Goal: Task Accomplishment & Management: Manage account settings

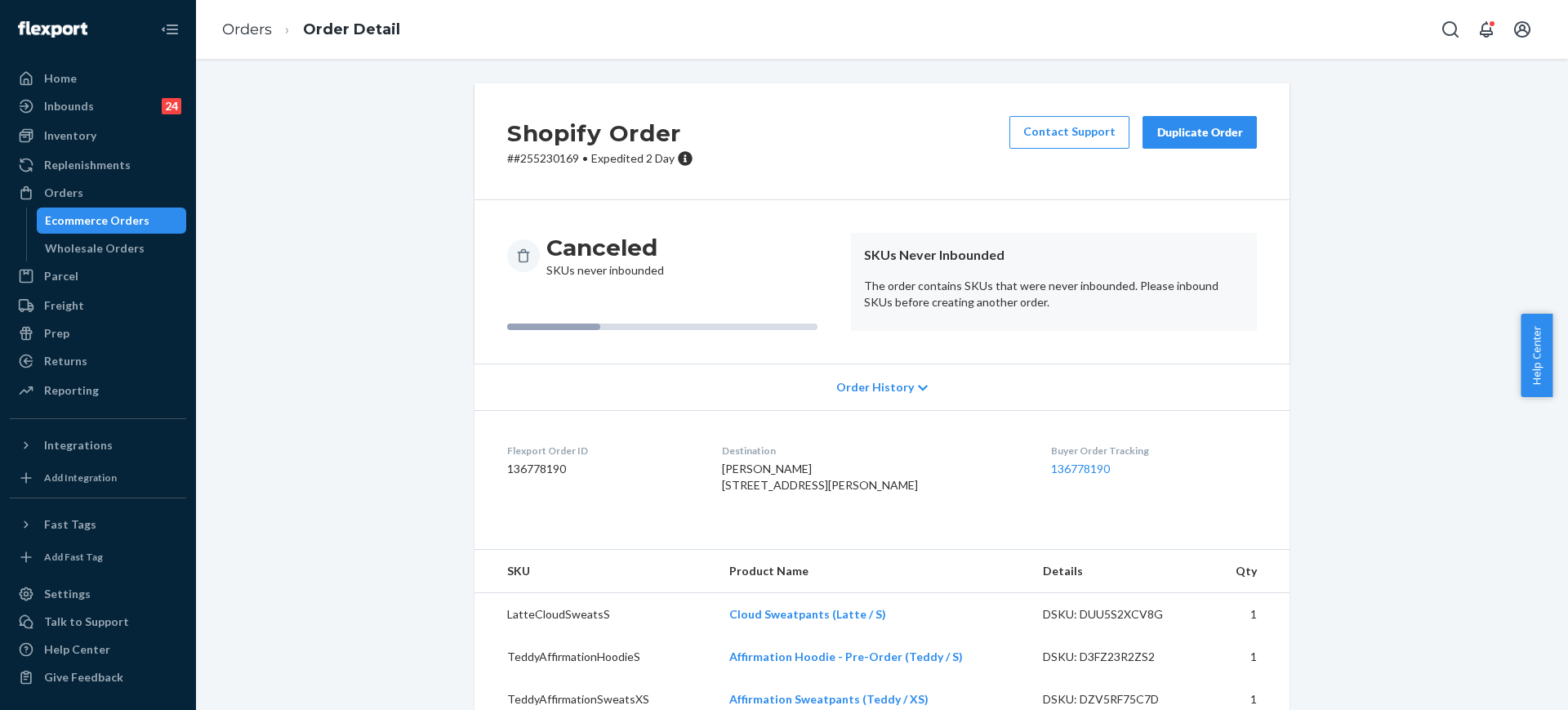
click at [63, 189] on div "Orders" at bounding box center [63, 193] width 39 height 17
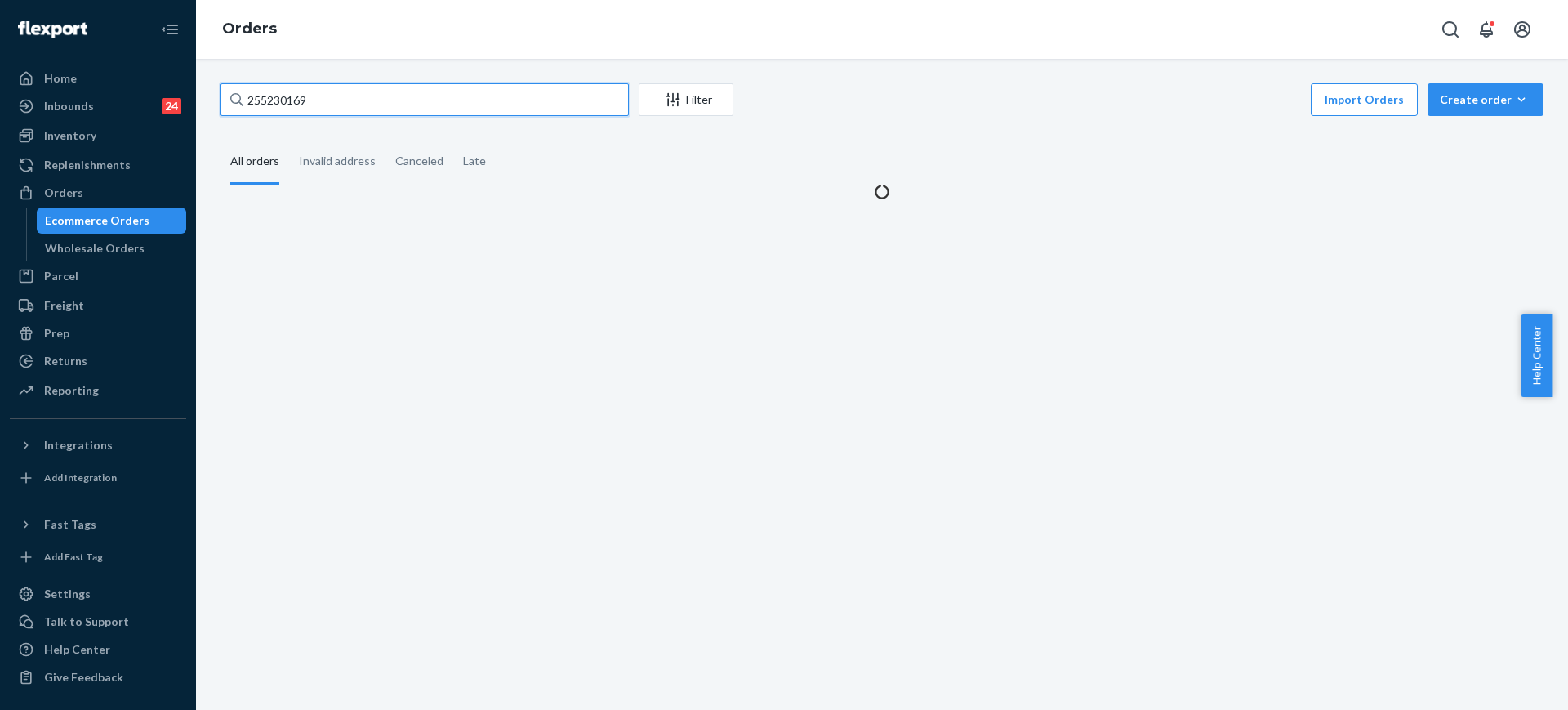
click at [359, 112] on input "255230169" at bounding box center [424, 99] width 408 height 33
click at [359, 116] on div "255230169 Filter Import Orders Create order Ecommerce order Removal order" at bounding box center [882, 102] width 1324 height 37
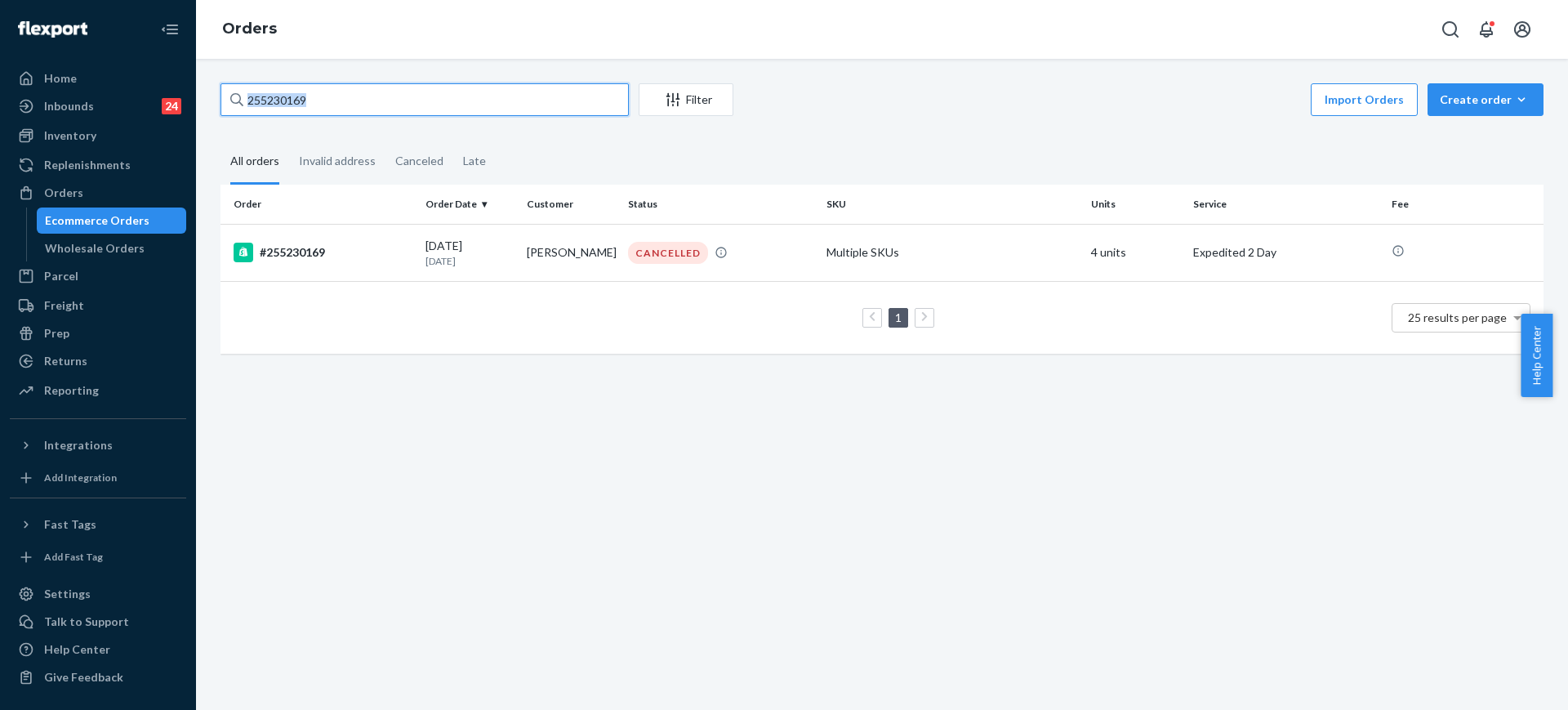
click at [365, 99] on input "255230169" at bounding box center [424, 99] width 408 height 33
click at [365, 100] on input "255230169" at bounding box center [424, 99] width 408 height 33
paste input "181487"
type input "255181487"
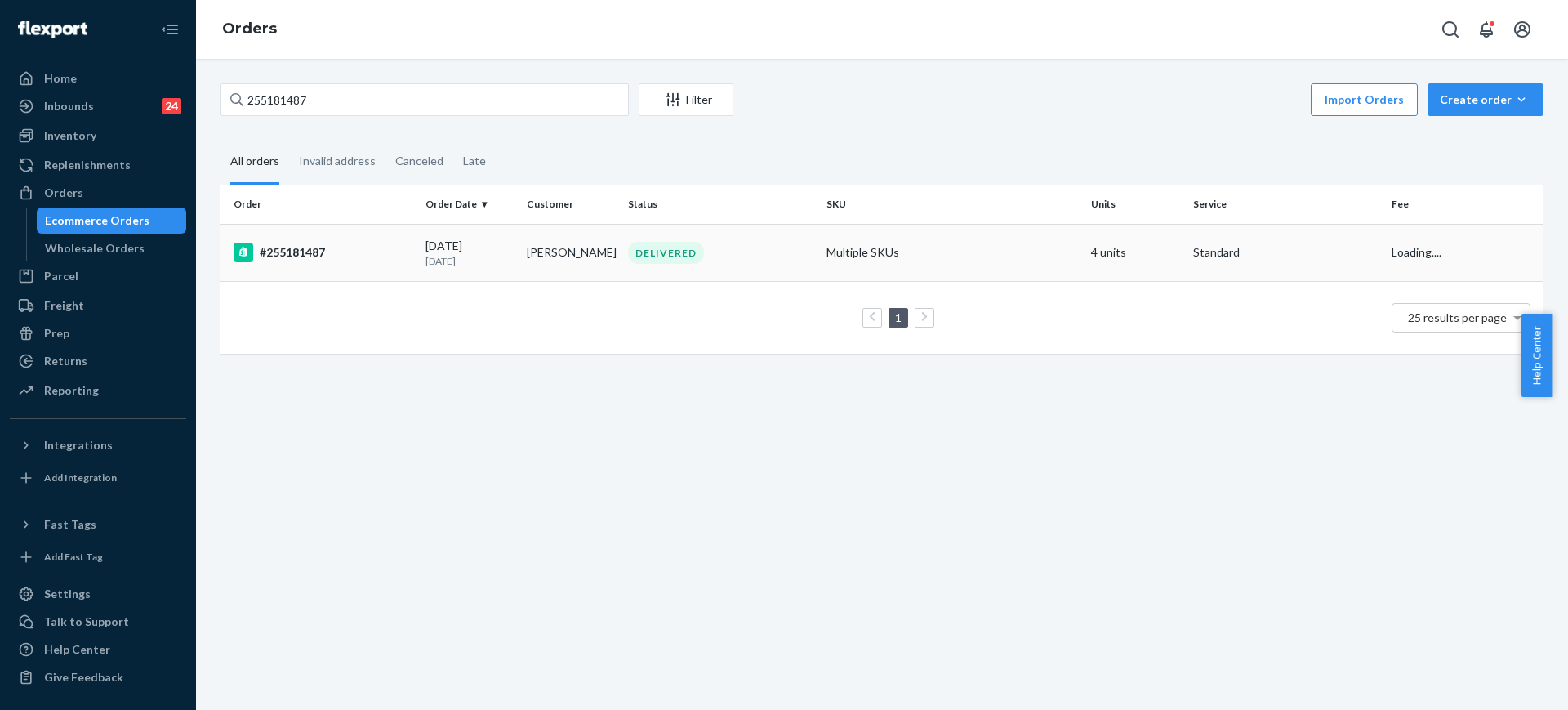
click at [926, 256] on td "Multiple SKUs" at bounding box center [952, 253] width 265 height 58
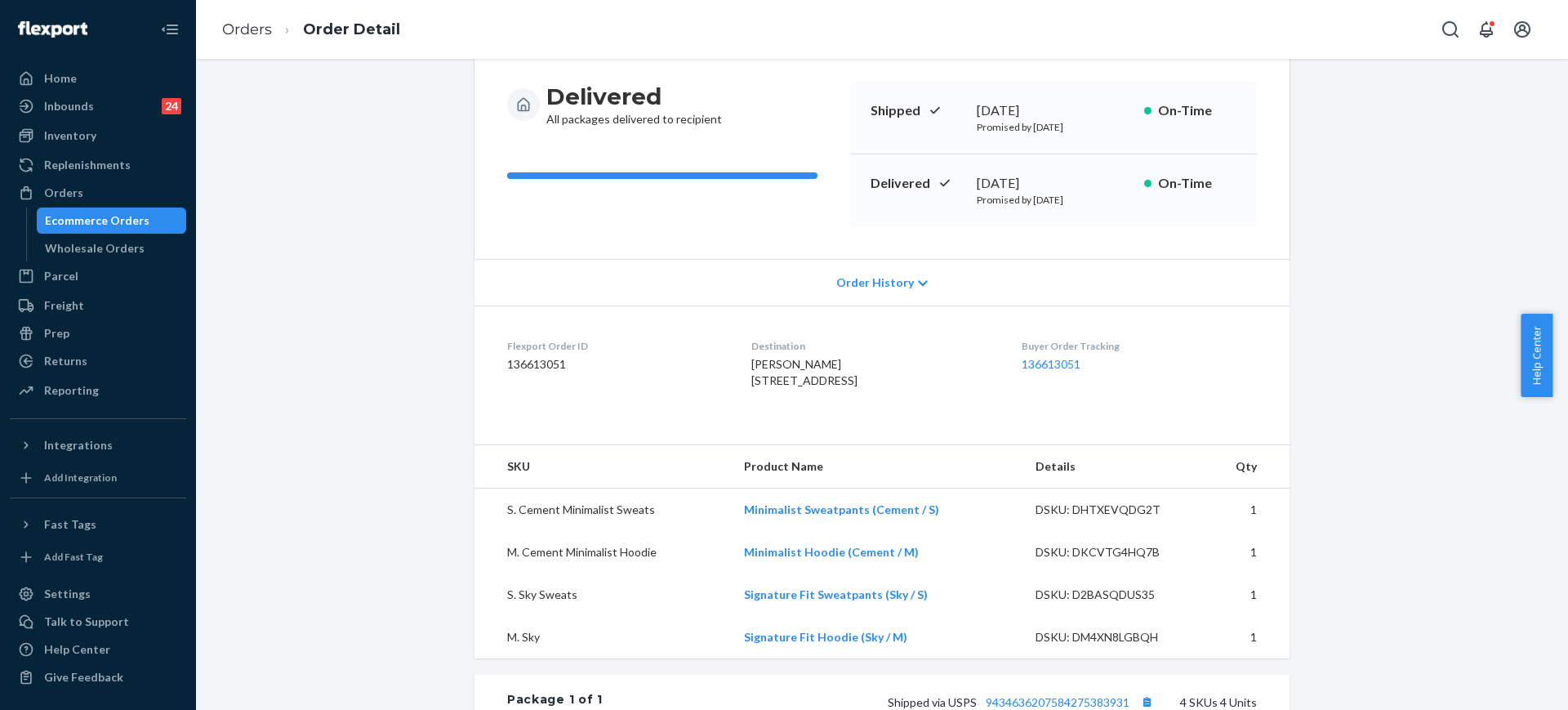
scroll to position [307, 0]
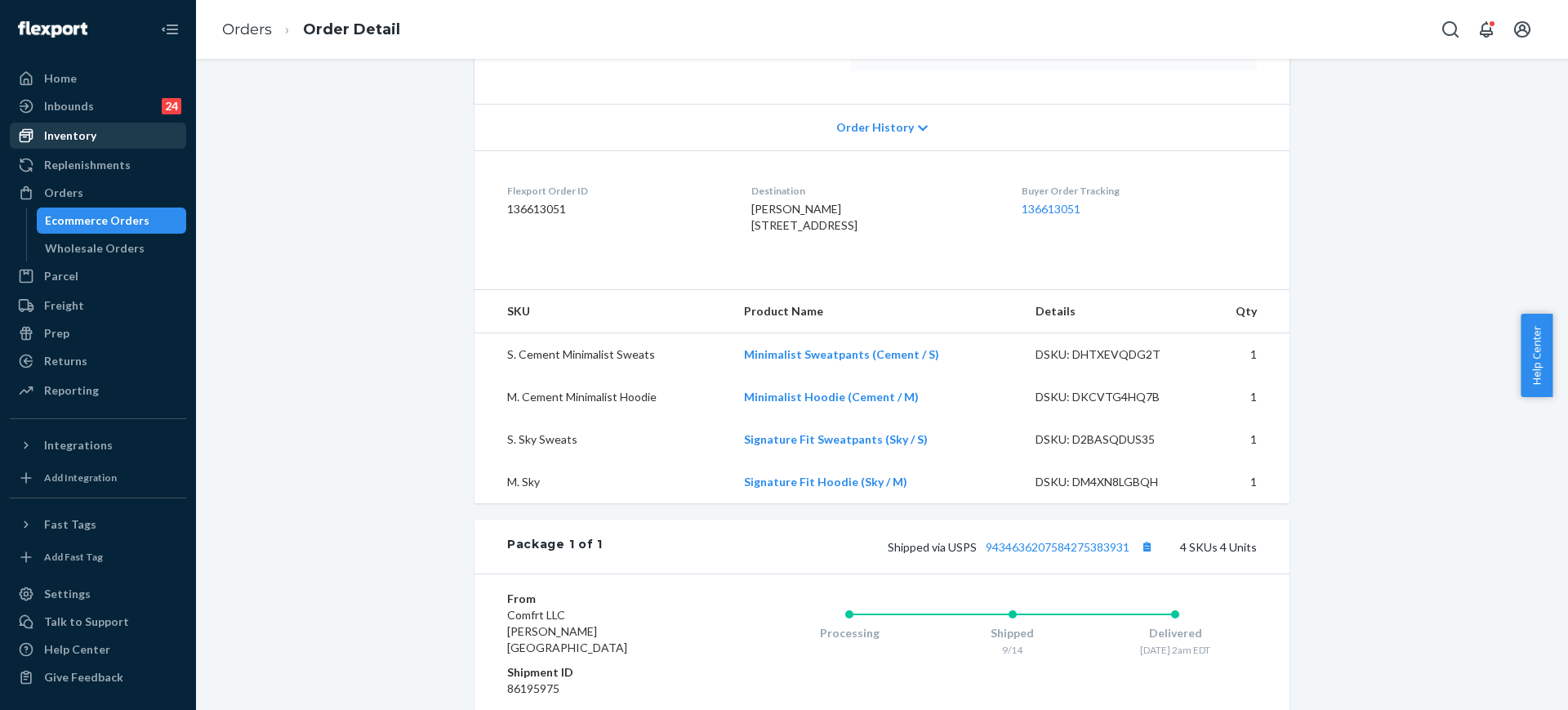
click at [119, 144] on div "Inventory" at bounding box center [98, 136] width 173 height 23
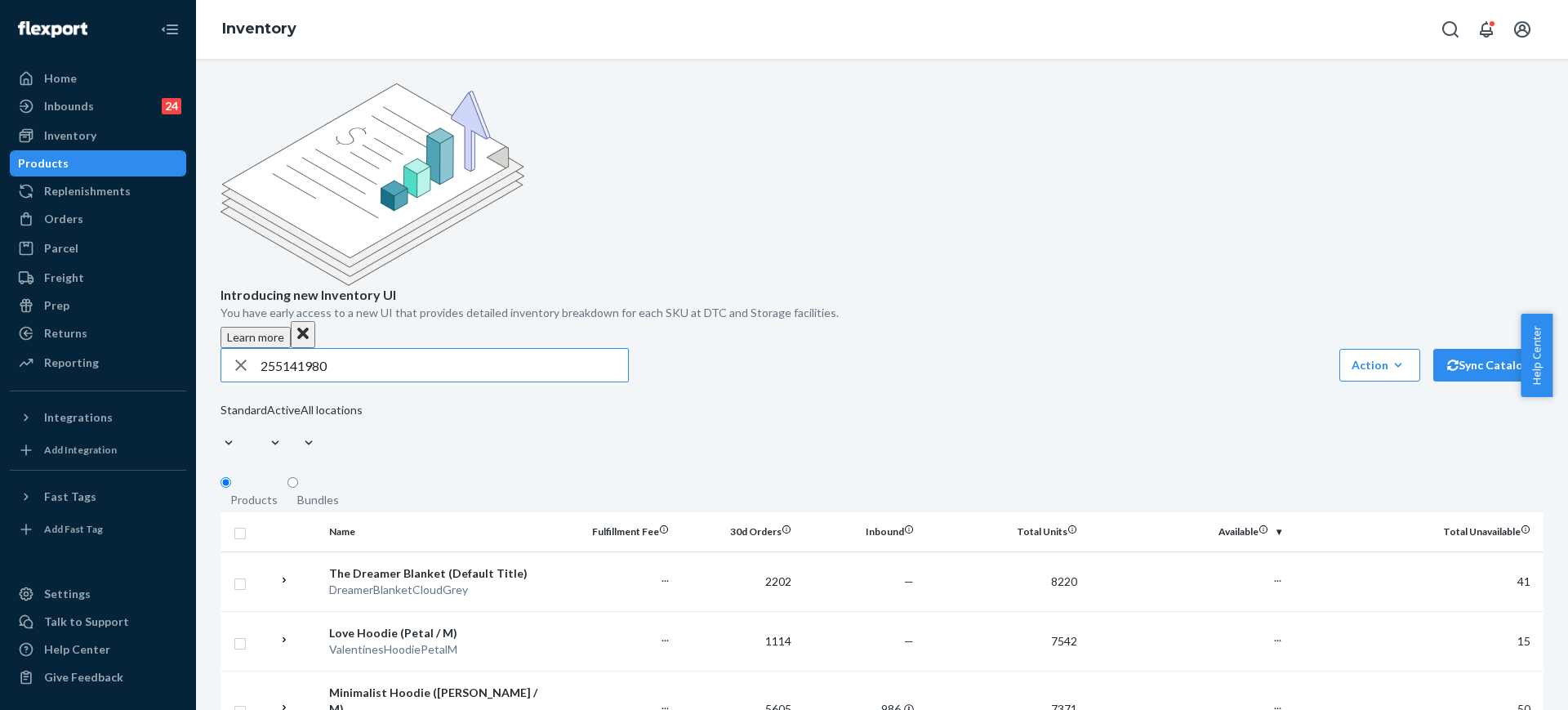
type input "255141980"
click at [131, 217] on div "Orders" at bounding box center [98, 218] width 173 height 23
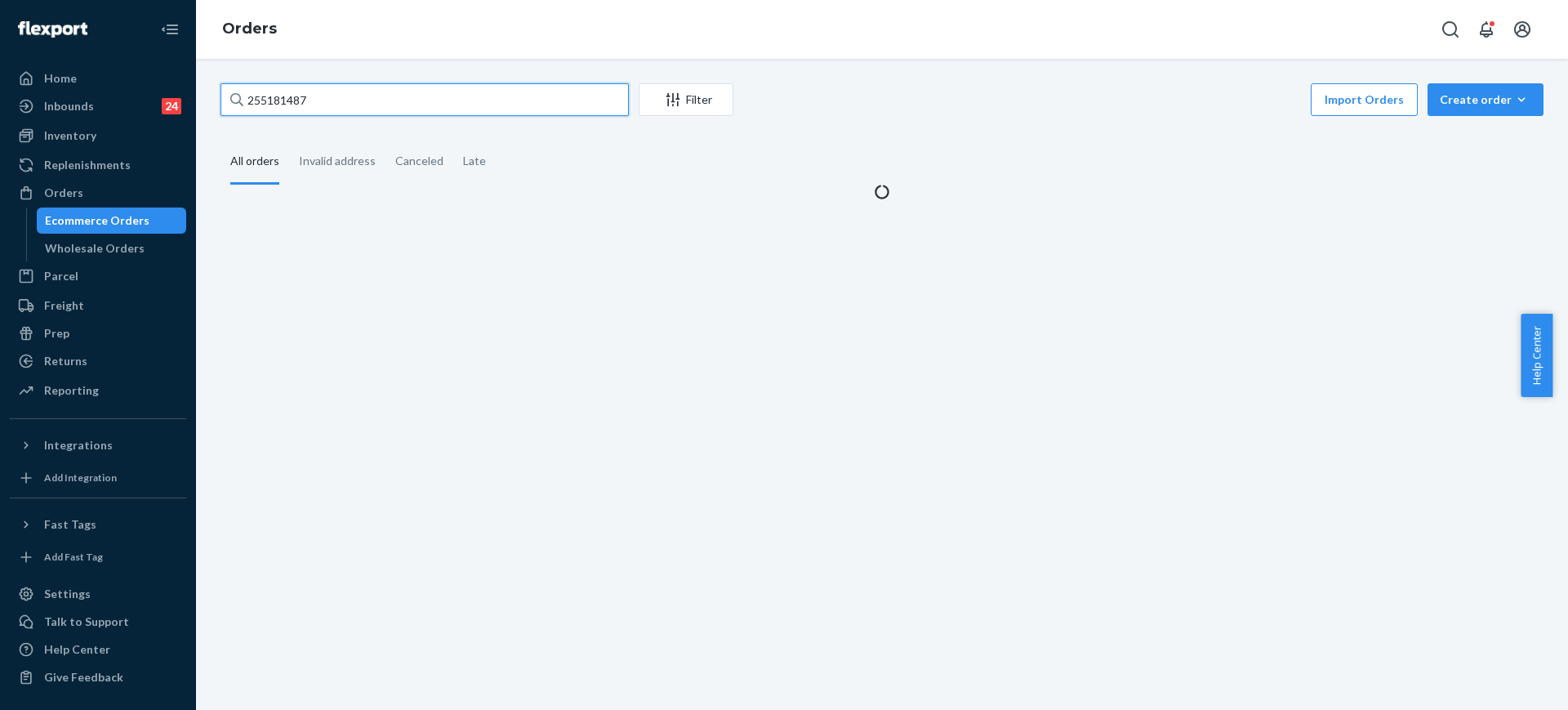
click at [369, 112] on input "255181487" at bounding box center [424, 99] width 408 height 33
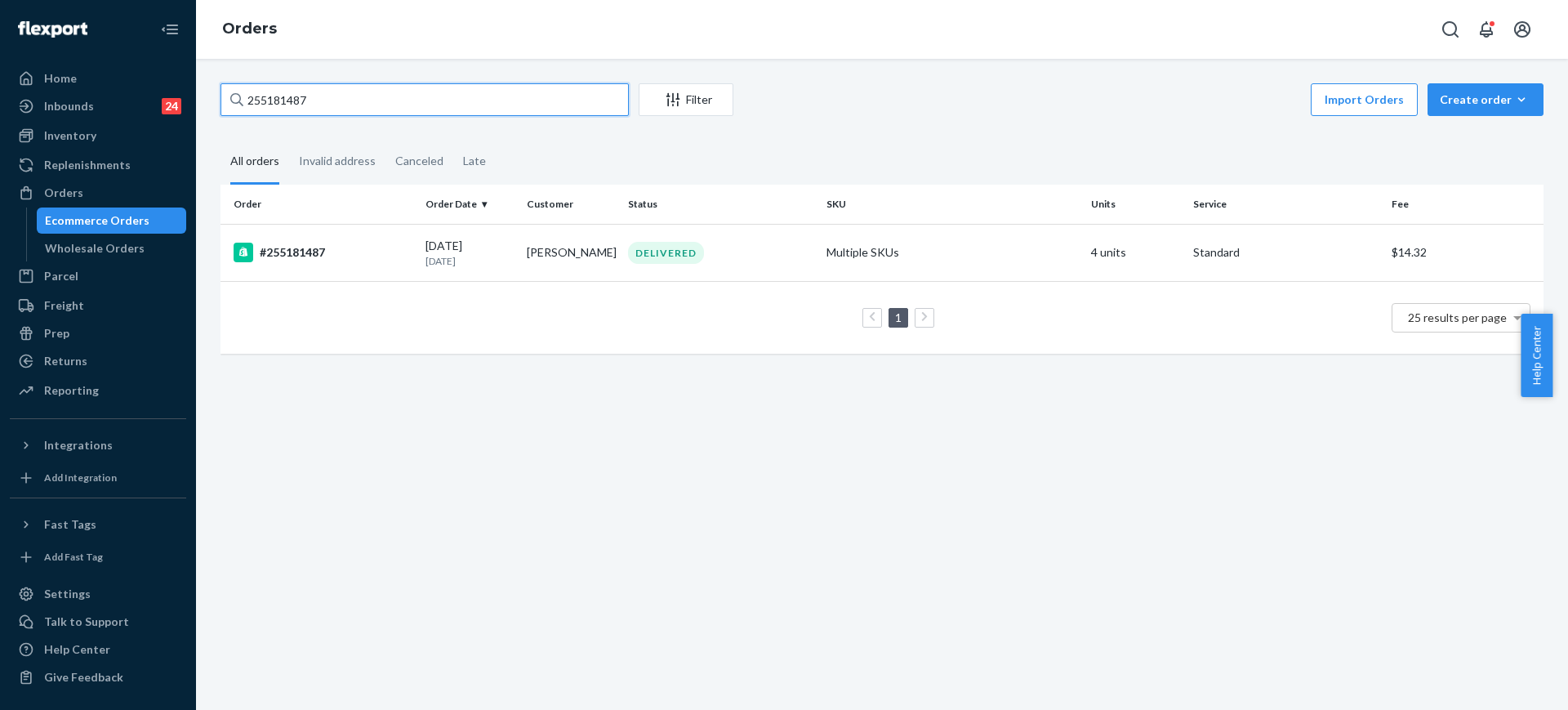
click at [370, 112] on input "255181487" at bounding box center [424, 99] width 408 height 33
click at [371, 112] on input "255181487" at bounding box center [424, 99] width 408 height 33
paste input "41980"
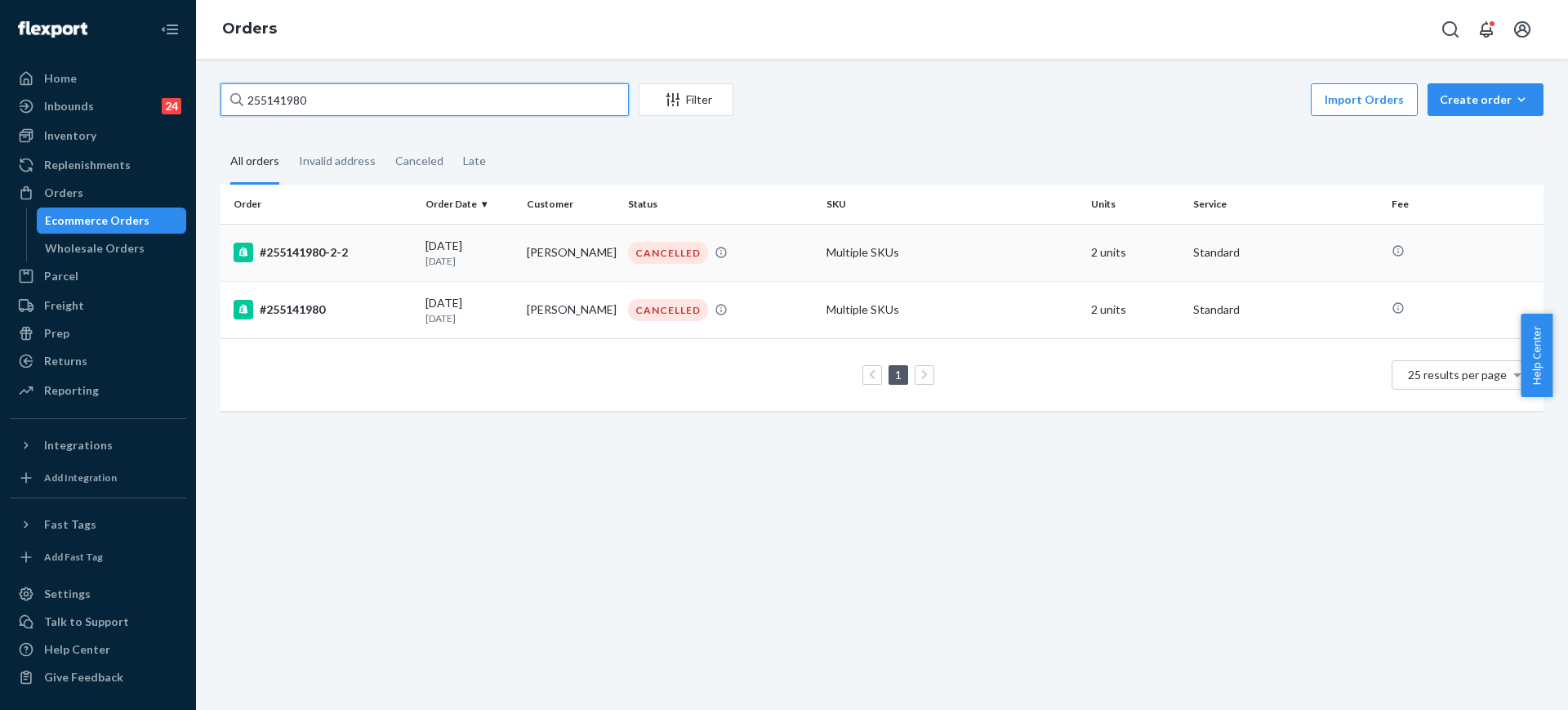
type input "255141980"
click at [841, 253] on td "Multiple SKUs" at bounding box center [952, 253] width 265 height 58
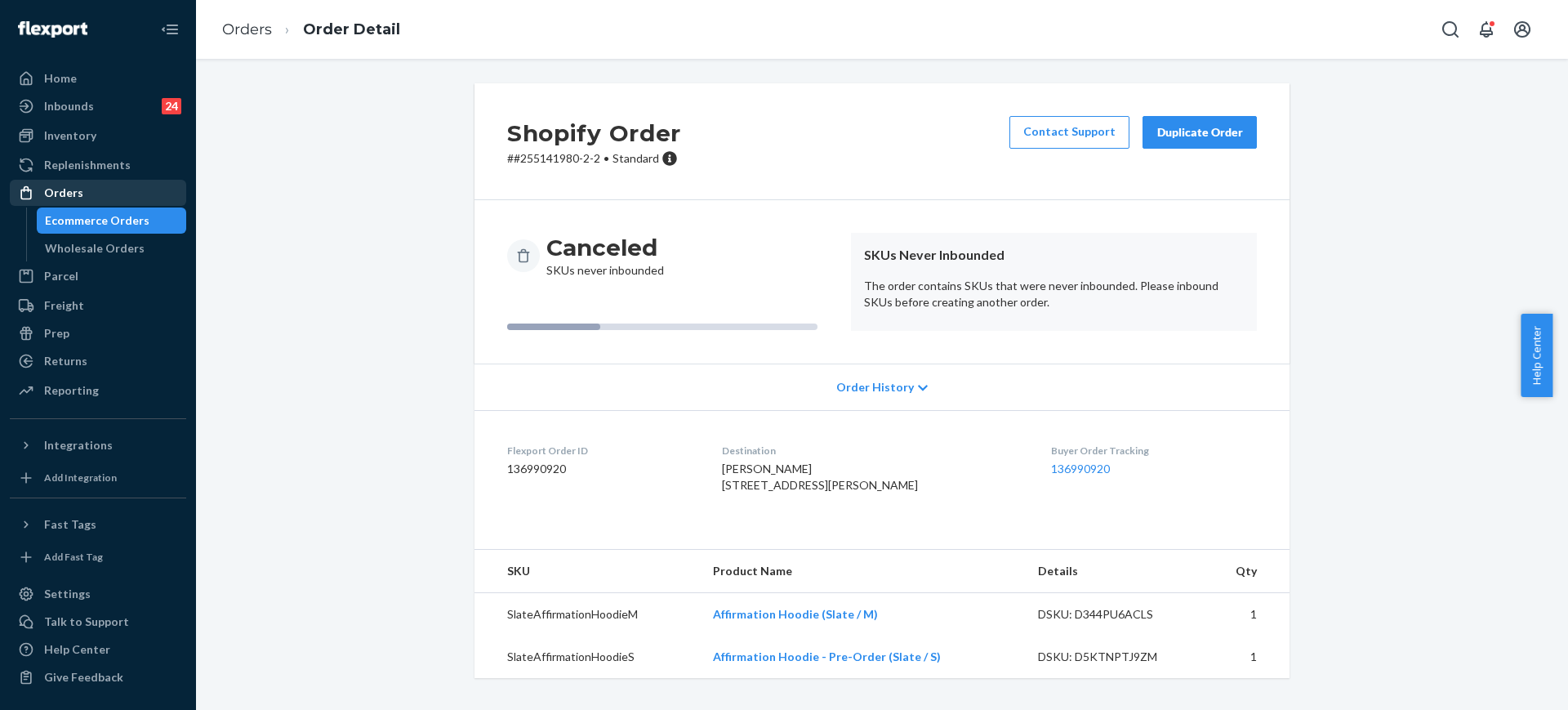
click at [122, 186] on div "Orders" at bounding box center [98, 192] width 173 height 23
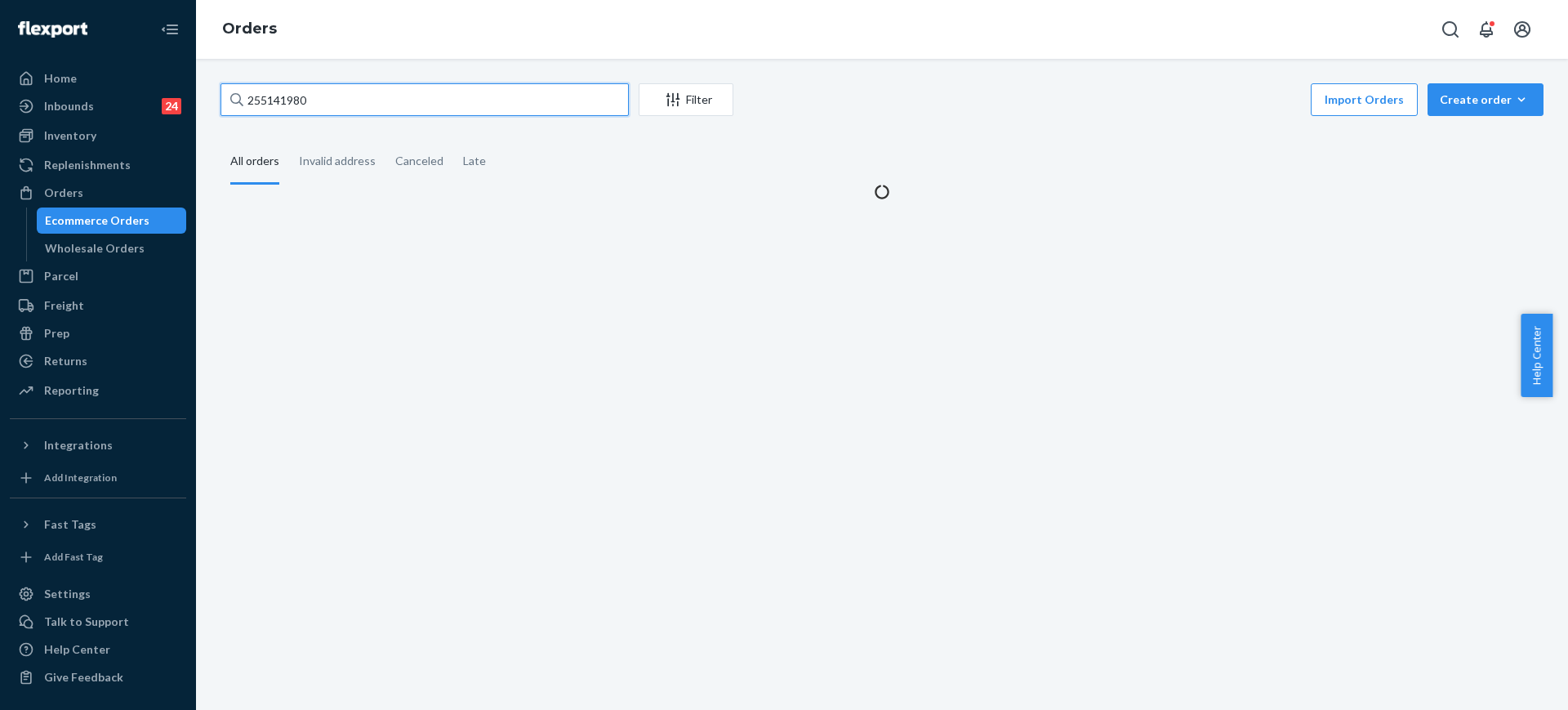
click at [371, 103] on input "255141980" at bounding box center [424, 99] width 408 height 33
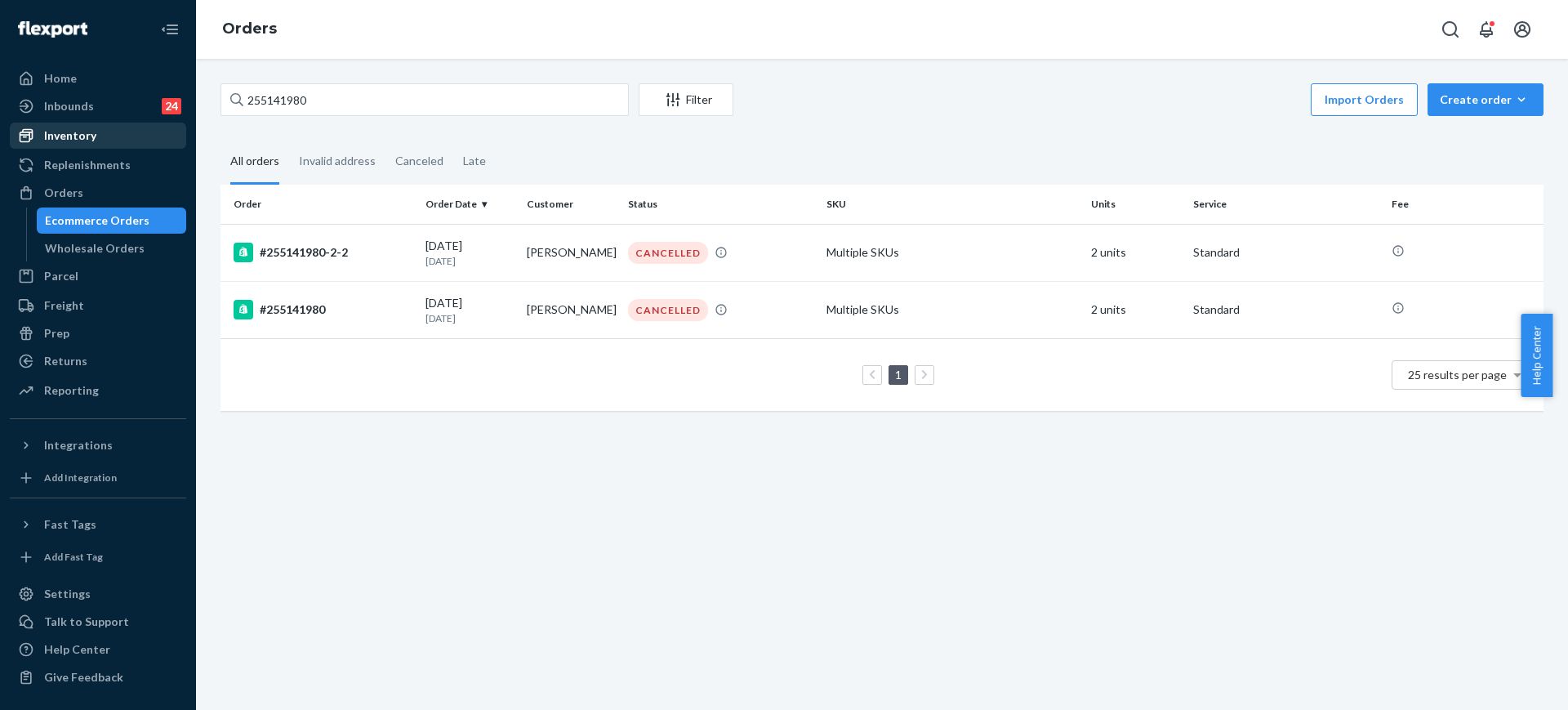
click at [91, 138] on div "Inventory" at bounding box center [70, 136] width 52 height 17
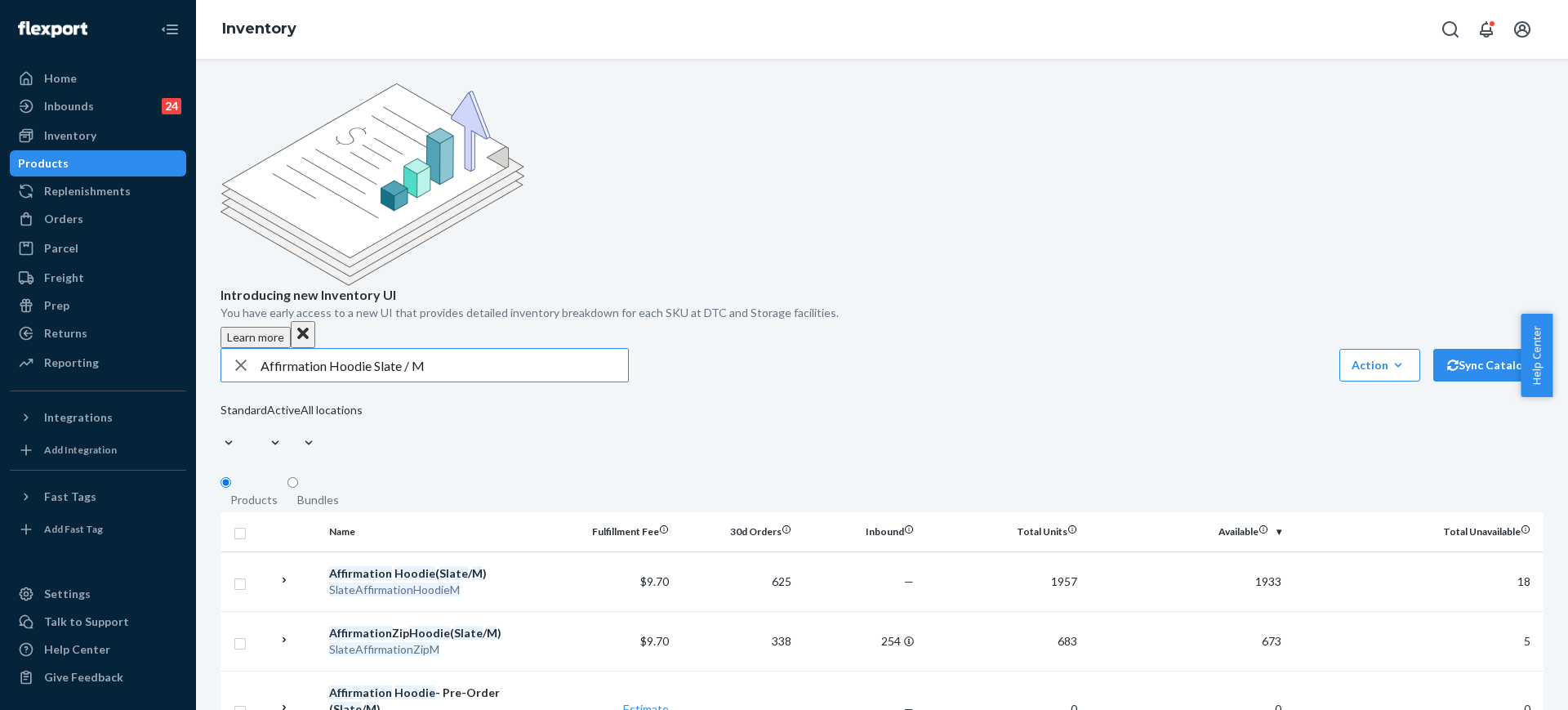
click at [588, 348] on input "Affirmation Hoodie Slate / M" at bounding box center [443, 364] width 367 height 33
click at [589, 348] on input "Affirmation Hoodie Slate / M" at bounding box center [443, 364] width 367 height 33
paste input "Affirmation Hoodie Slate / S"
type input "Affirmation Hoodie Slate / S"
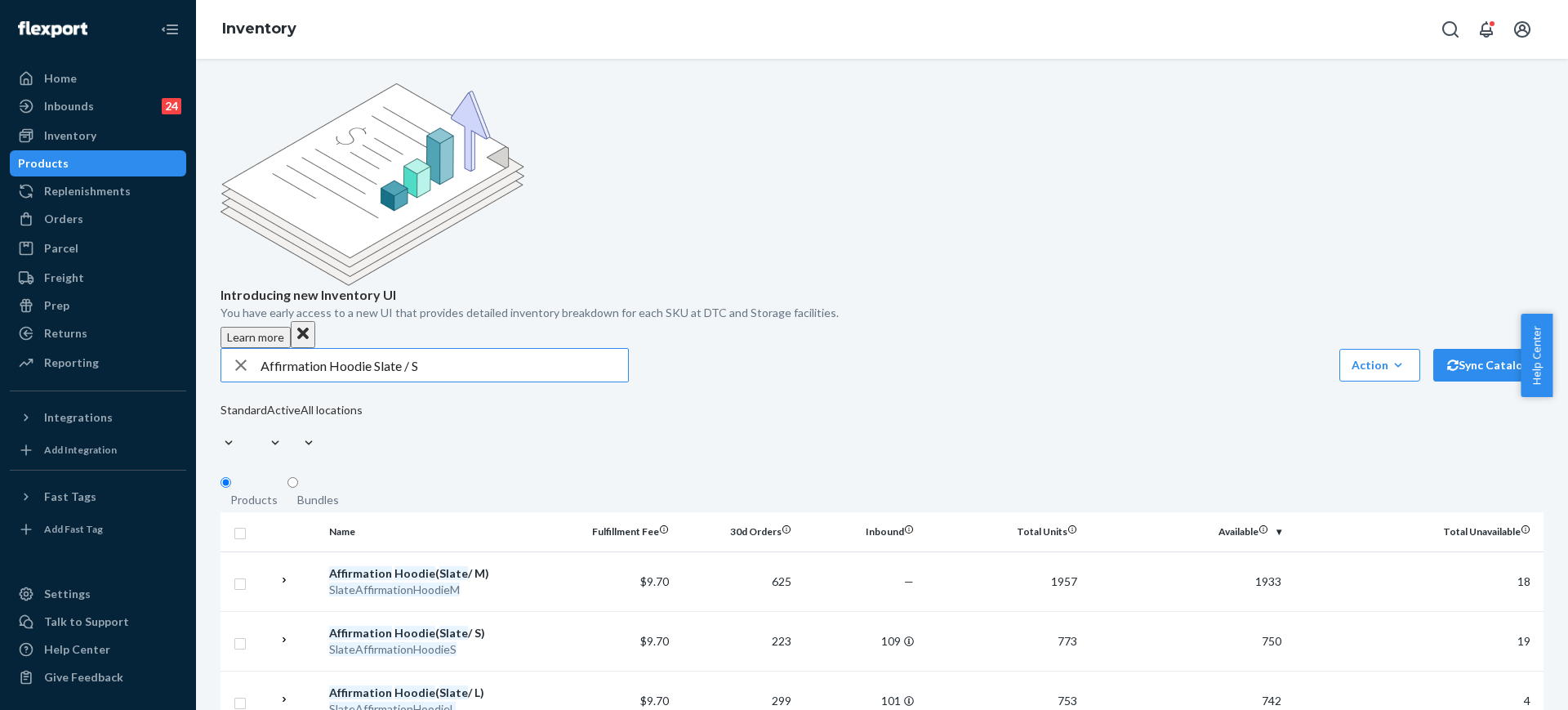
click at [443, 348] on input "Affirmation Hoodie Slate / S" at bounding box center [443, 364] width 367 height 33
drag, startPoint x: 82, startPoint y: 225, endPoint x: 167, endPoint y: 223, distance: 85.0
click at [83, 225] on div "Orders" at bounding box center [98, 218] width 173 height 23
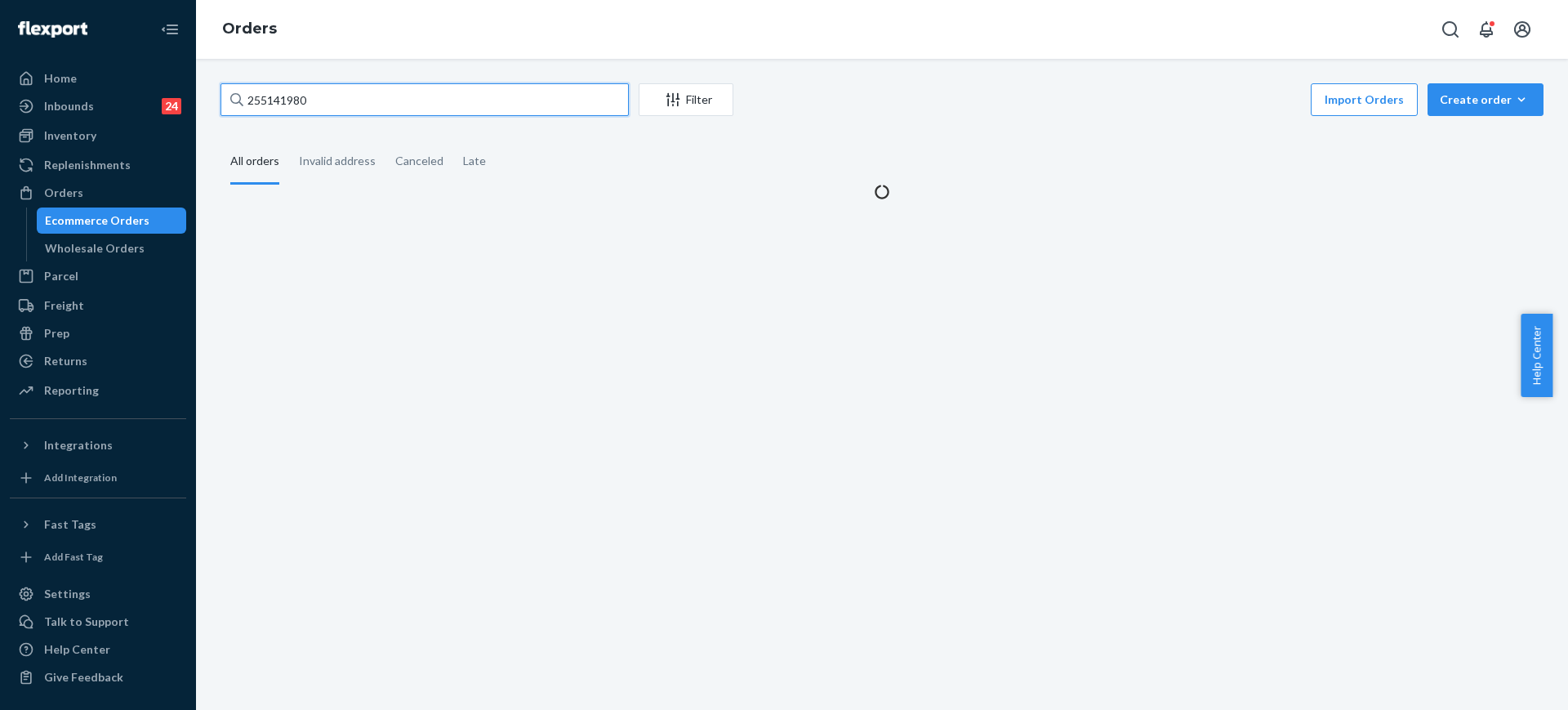
click at [364, 95] on input "255141980" at bounding box center [424, 99] width 408 height 33
click at [365, 95] on input "255141980" at bounding box center [424, 99] width 408 height 33
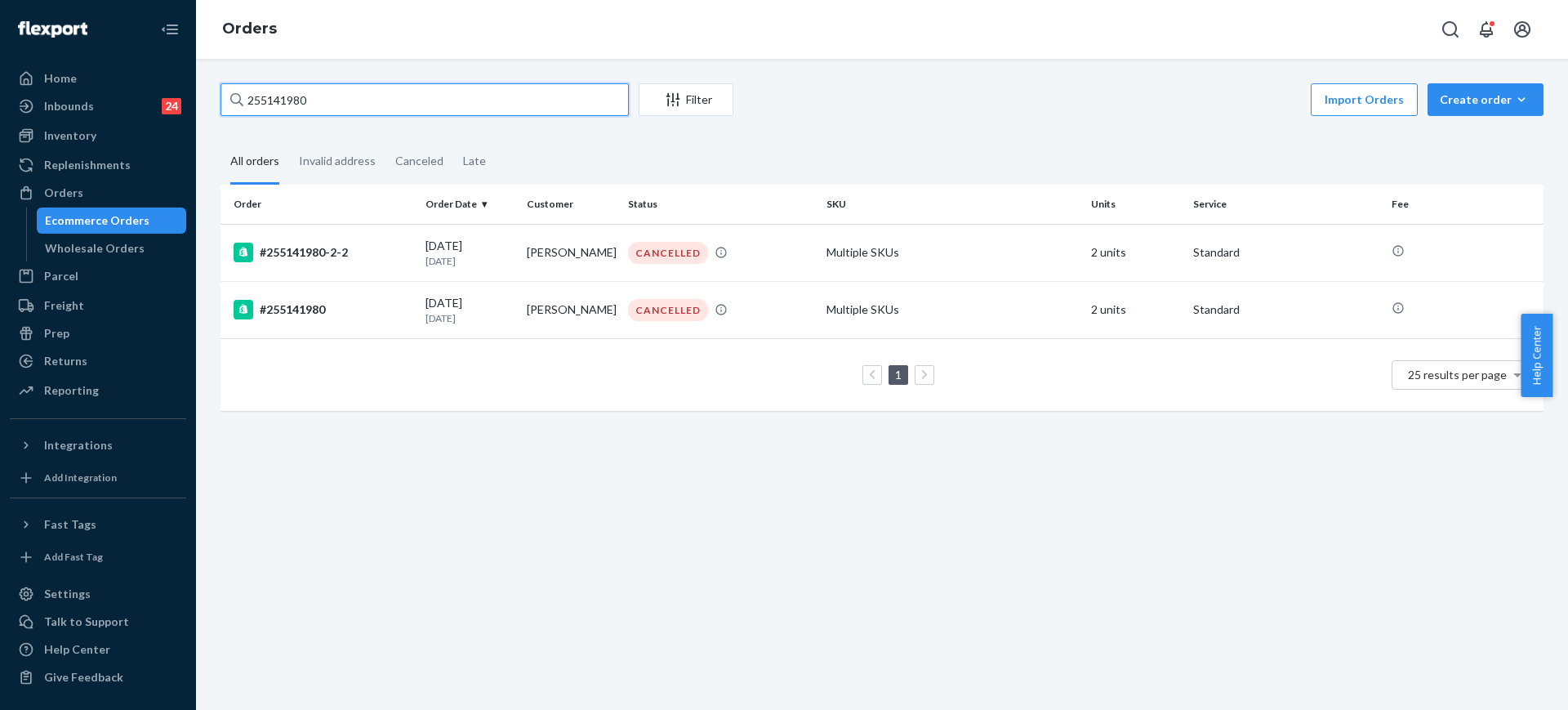
paste input "207953"
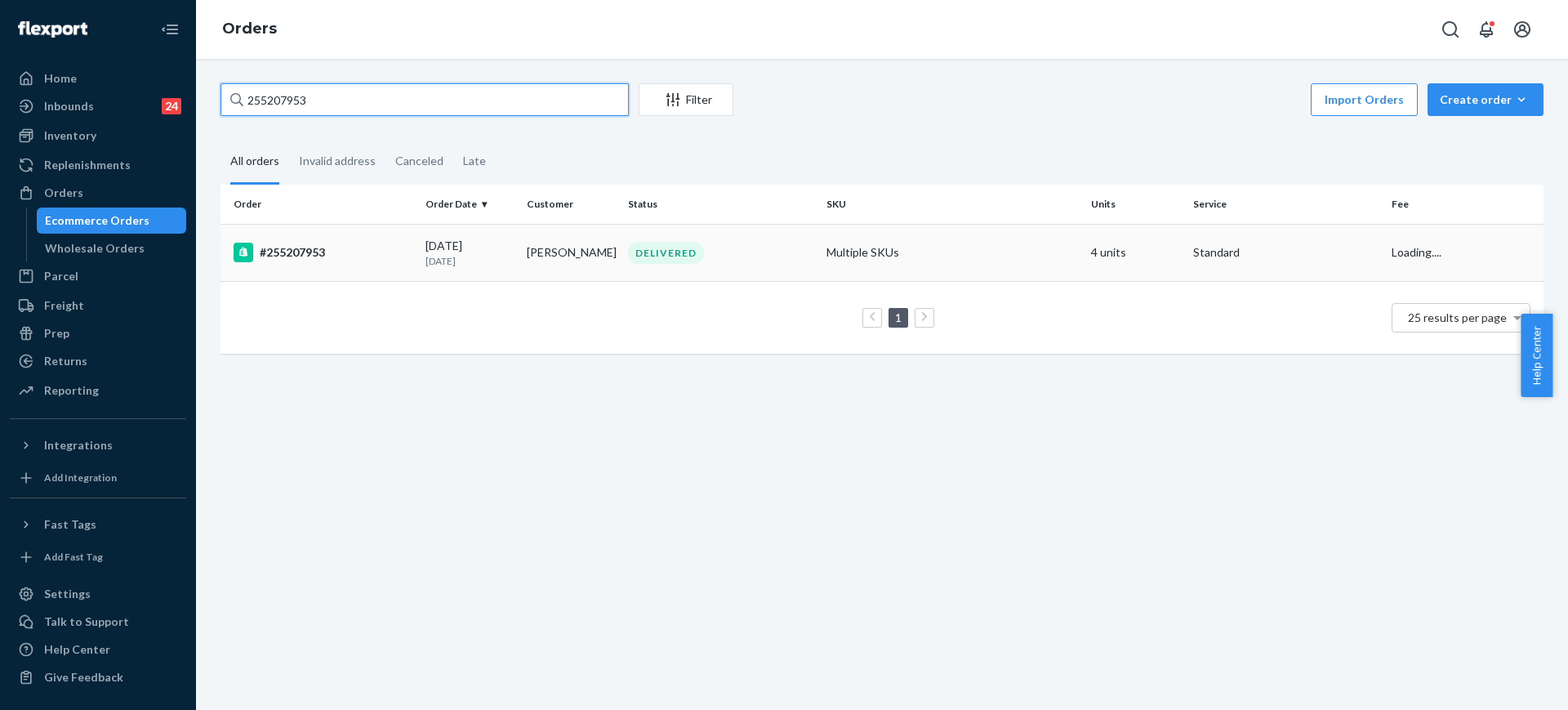
type input "255207953"
click at [966, 241] on td "Multiple SKUs" at bounding box center [952, 253] width 265 height 58
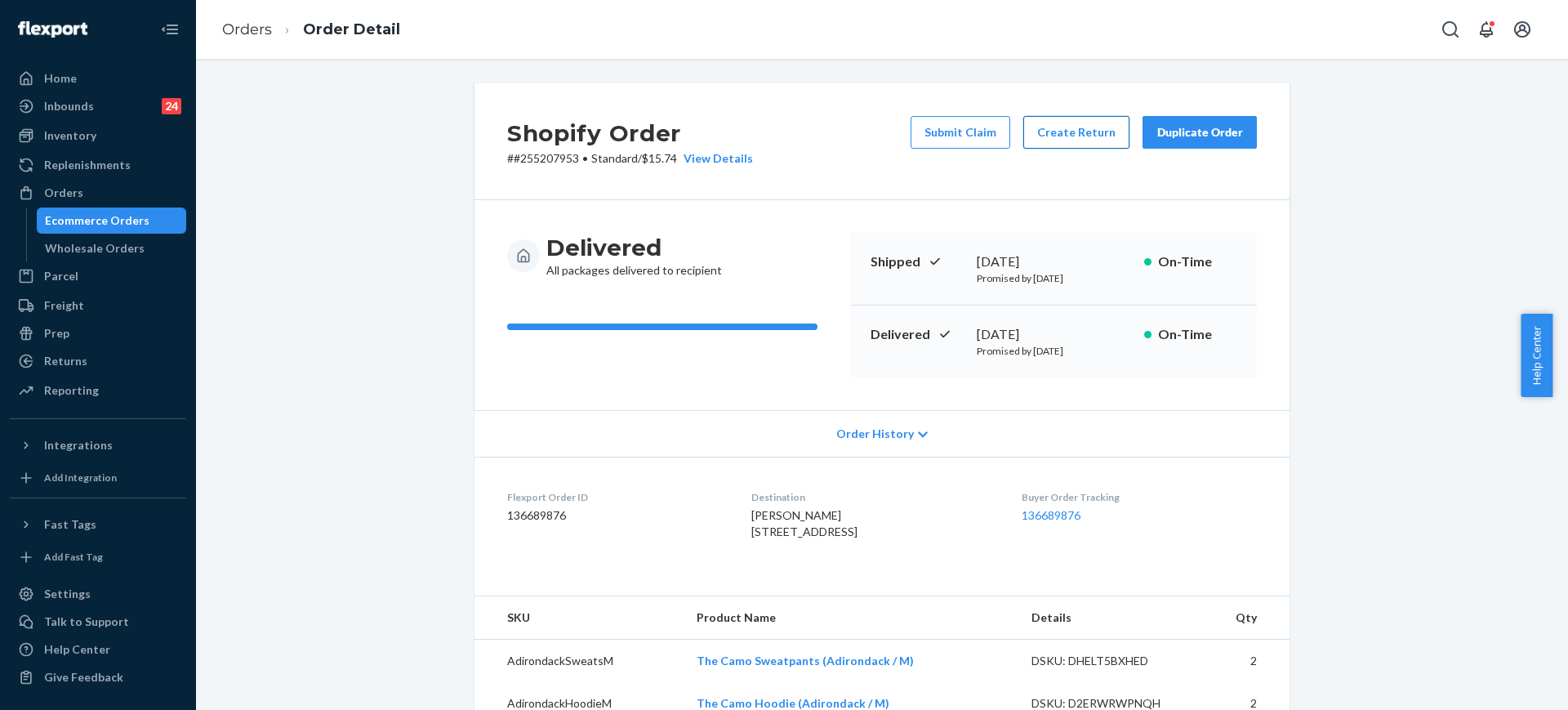
click at [1061, 125] on button "Create Return" at bounding box center [1076, 132] width 106 height 33
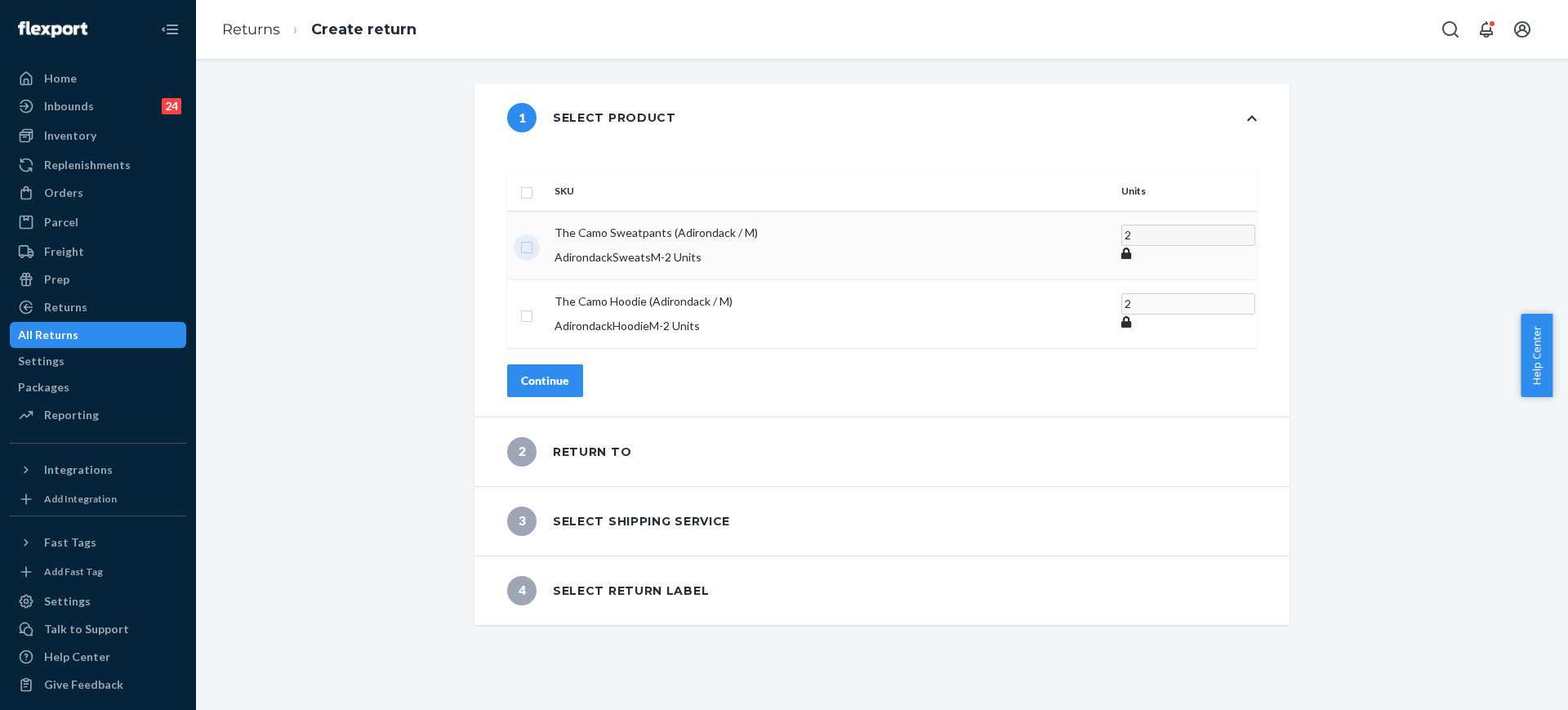
click at [534, 237] on input "checkbox" at bounding box center [527, 245] width 13 height 17
checkbox input "true"
click at [534, 305] on input "checkbox" at bounding box center [527, 313] width 13 height 17
checkbox input "true"
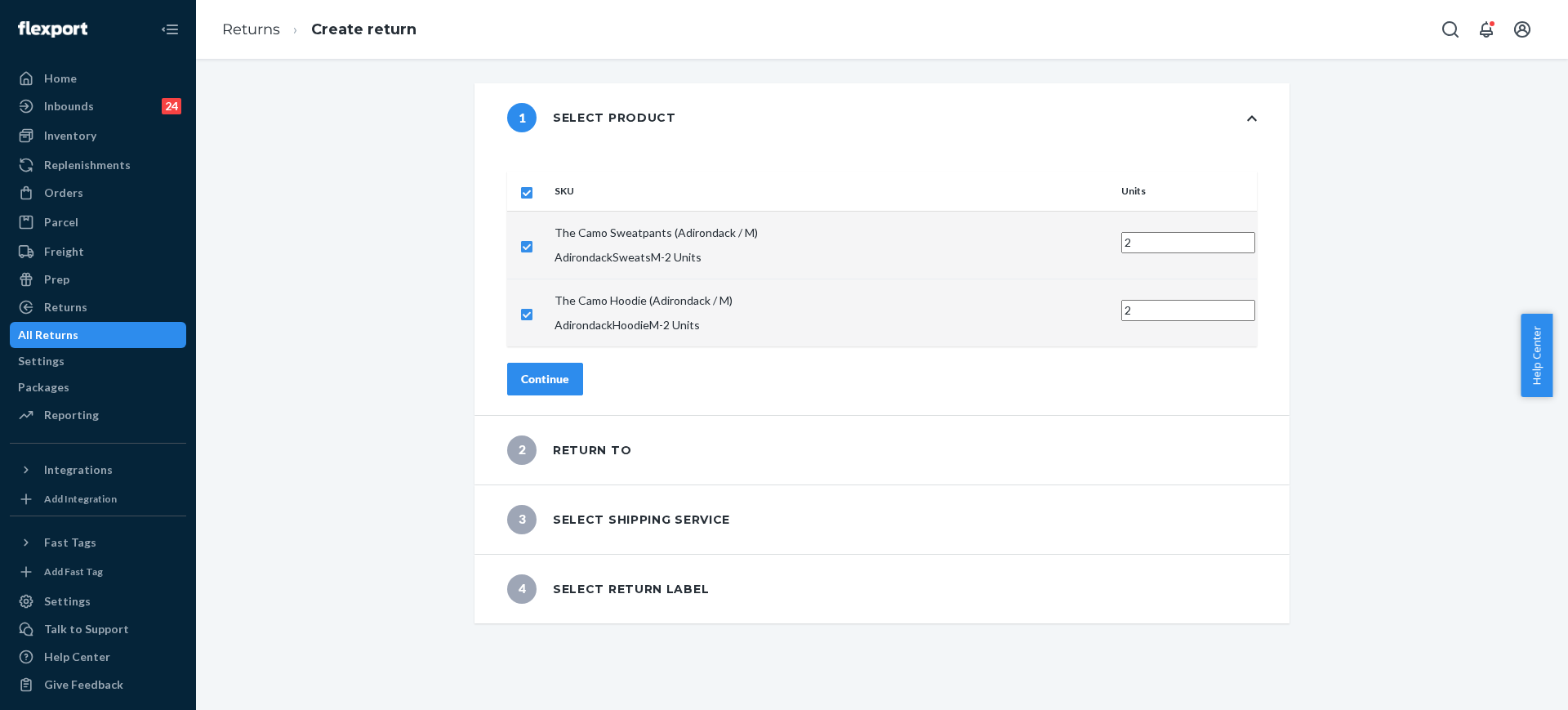
click at [534, 236] on input "checkbox" at bounding box center [527, 244] width 13 height 17
checkbox input "false"
click at [548, 232] on td at bounding box center [528, 245] width 41 height 69
click at [534, 237] on input "checkbox" at bounding box center [527, 245] width 13 height 17
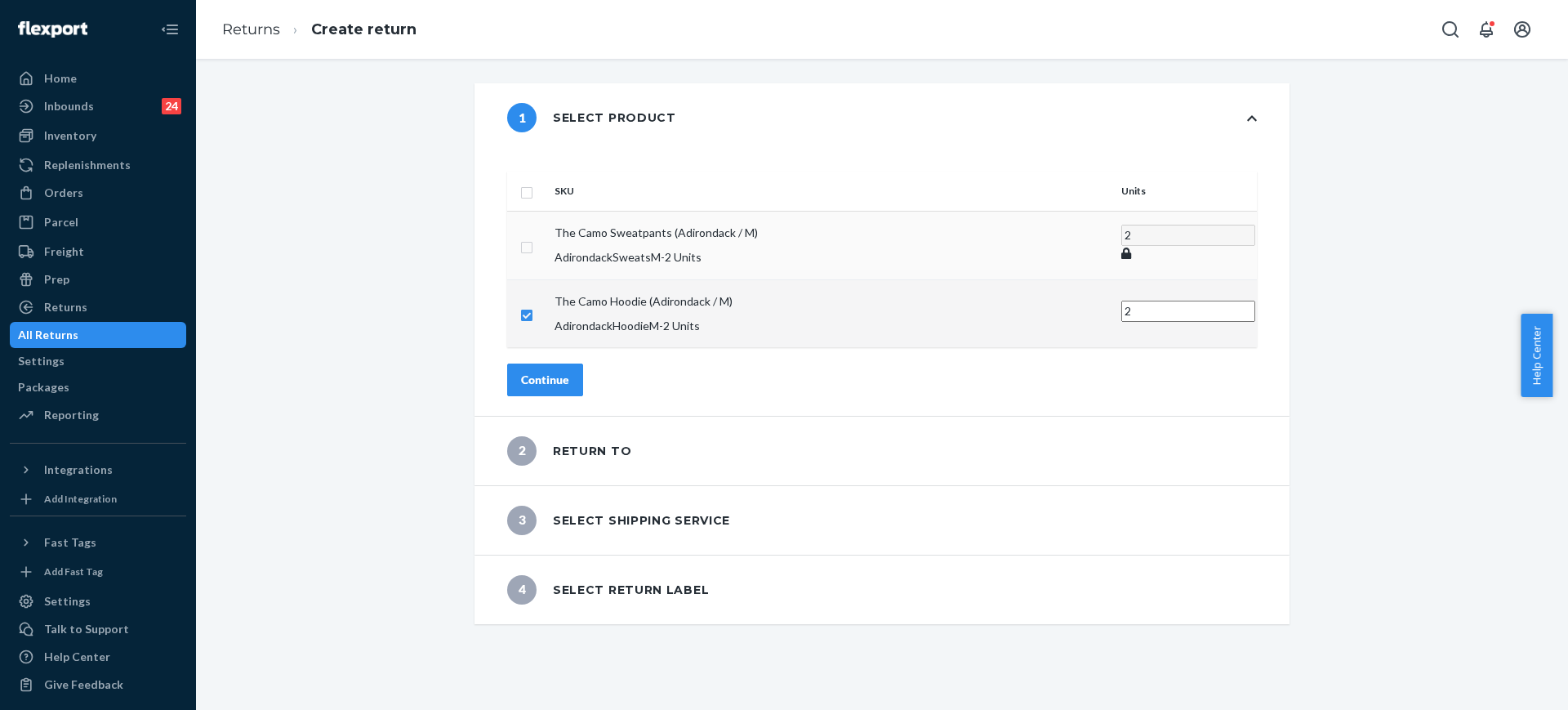
checkbox input "true"
click at [1122, 232] on input "2" at bounding box center [1189, 243] width 134 height 21
type input "1"
click at [534, 304] on input "checkbox" at bounding box center [527, 312] width 13 height 17
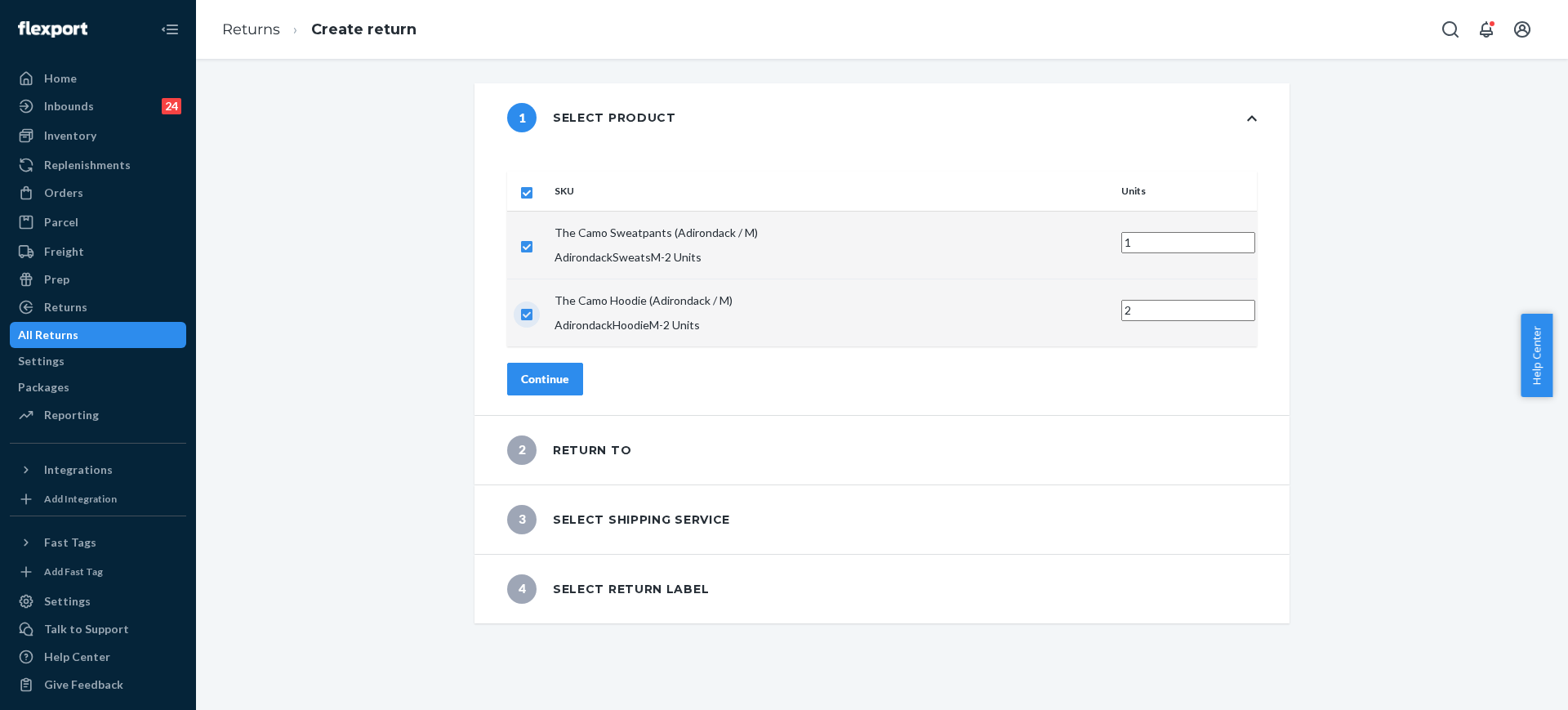
checkbox input "false"
click at [534, 305] on input "checkbox" at bounding box center [527, 313] width 13 height 17
checkbox input "true"
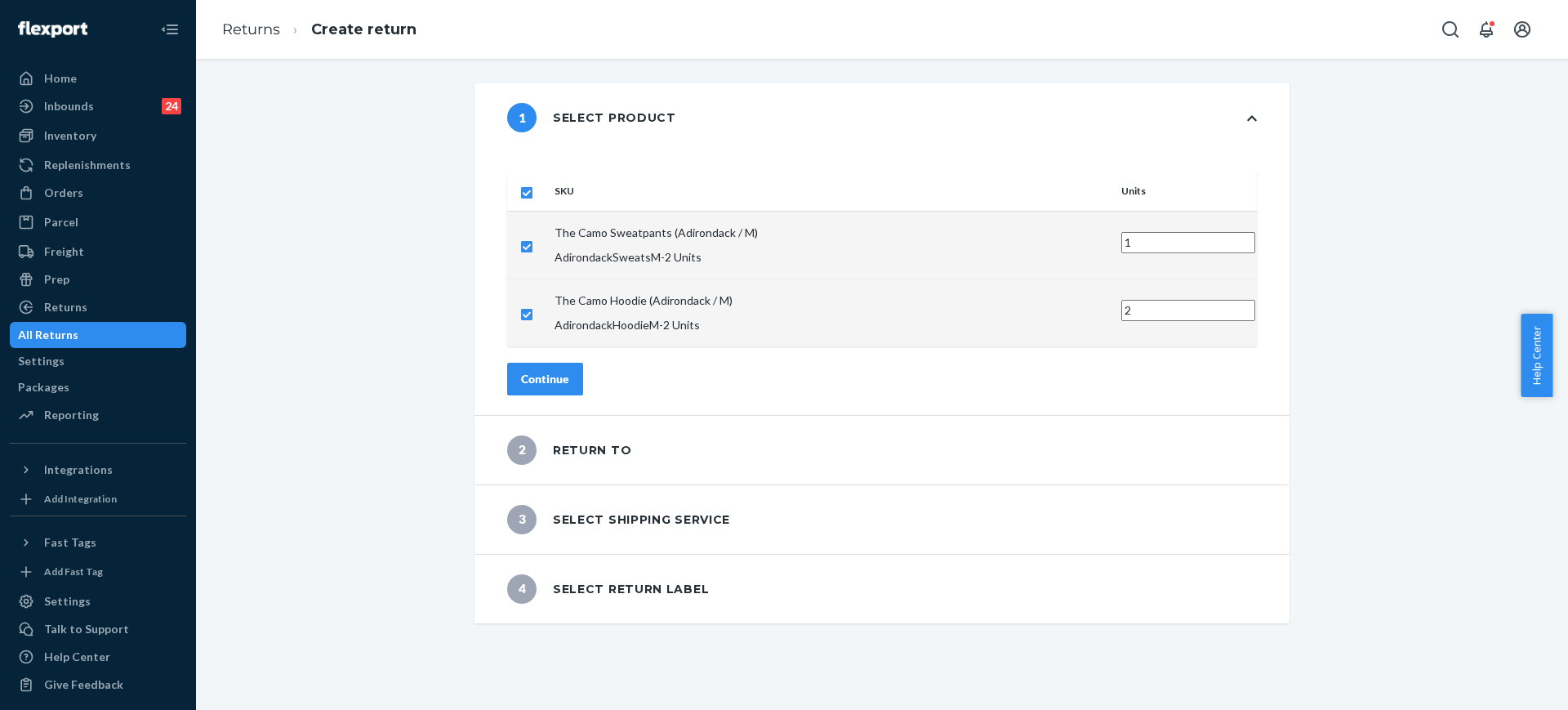
click at [1122, 300] on input "2" at bounding box center [1189, 310] width 134 height 21
type input "1"
click at [570, 371] on div "Continue" at bounding box center [546, 379] width 48 height 17
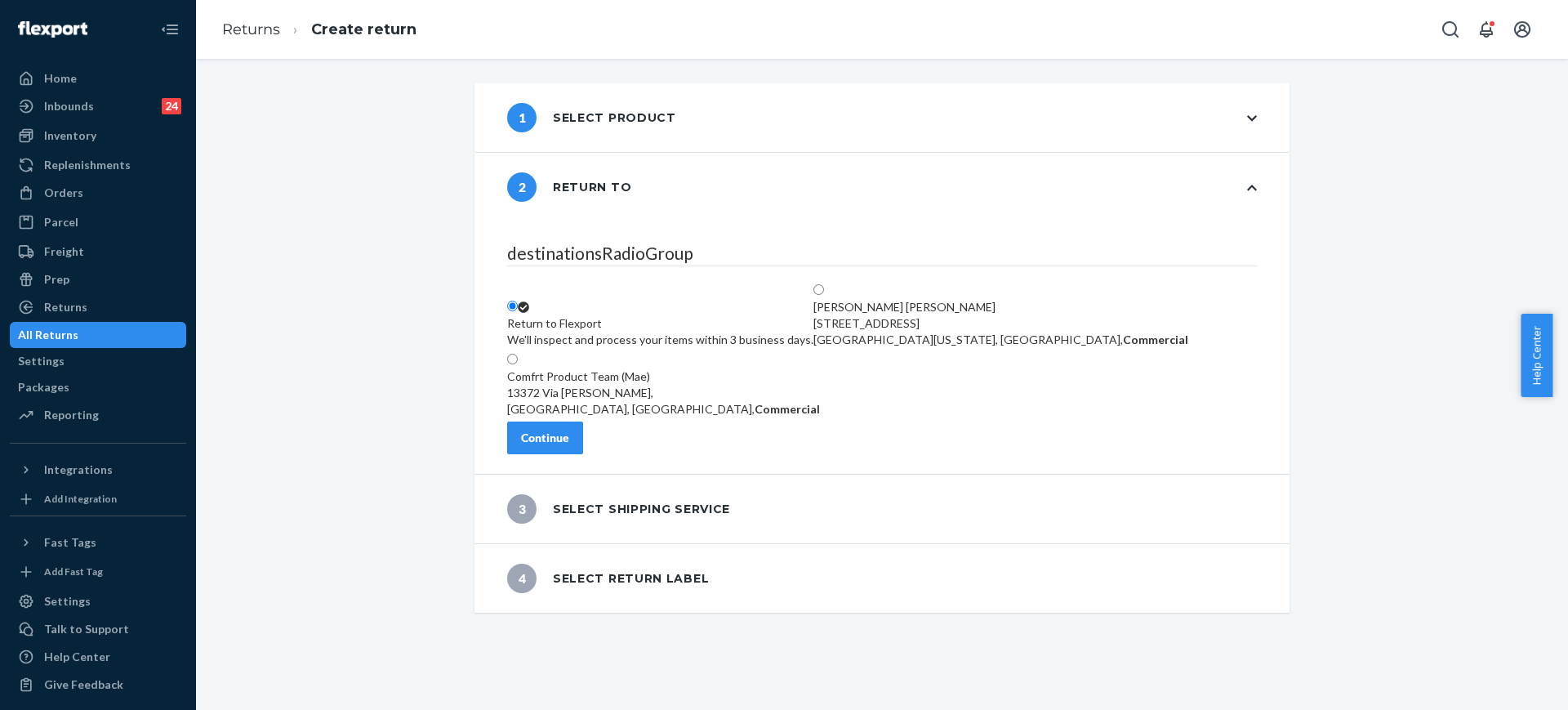
click at [583, 454] on button "Continue" at bounding box center [546, 437] width 76 height 33
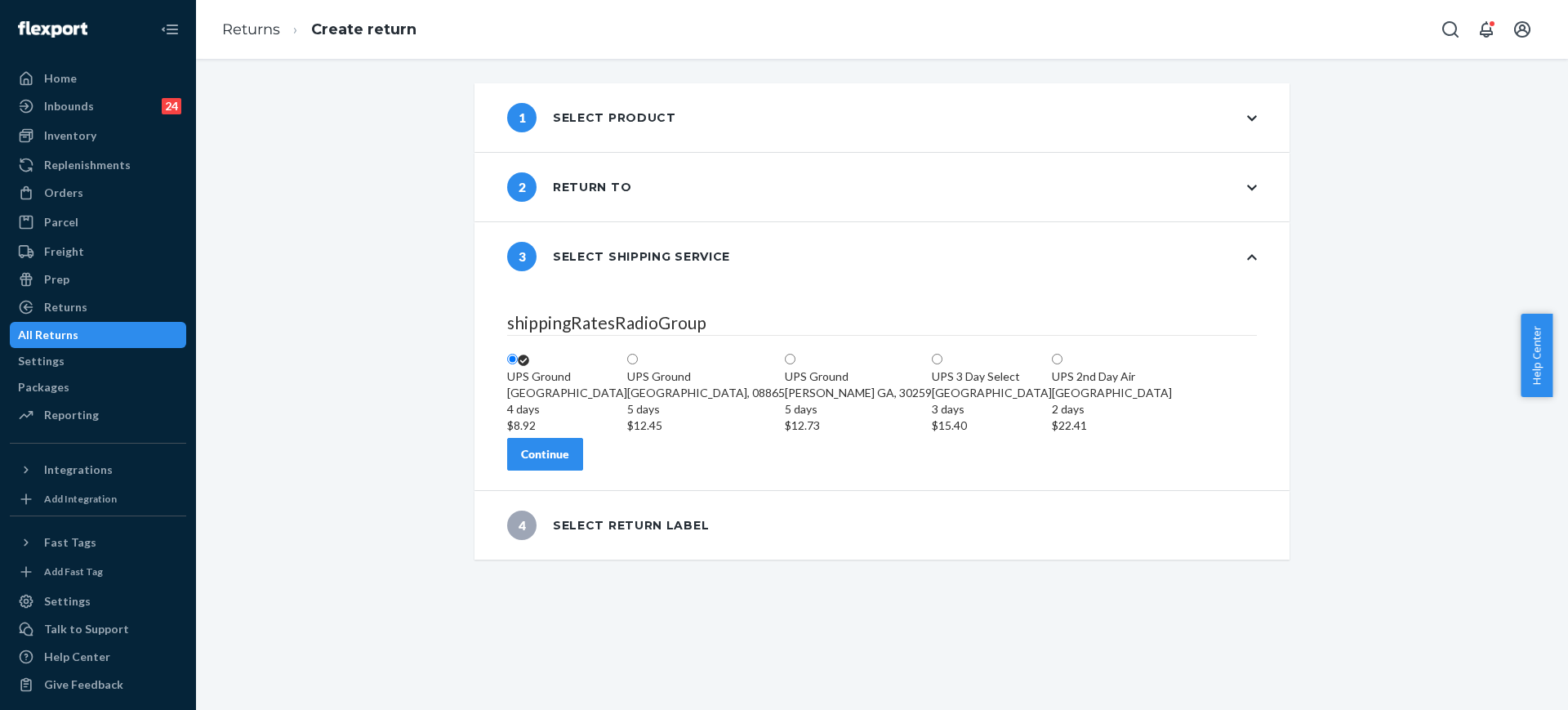
click at [583, 470] on button "Continue" at bounding box center [546, 454] width 76 height 33
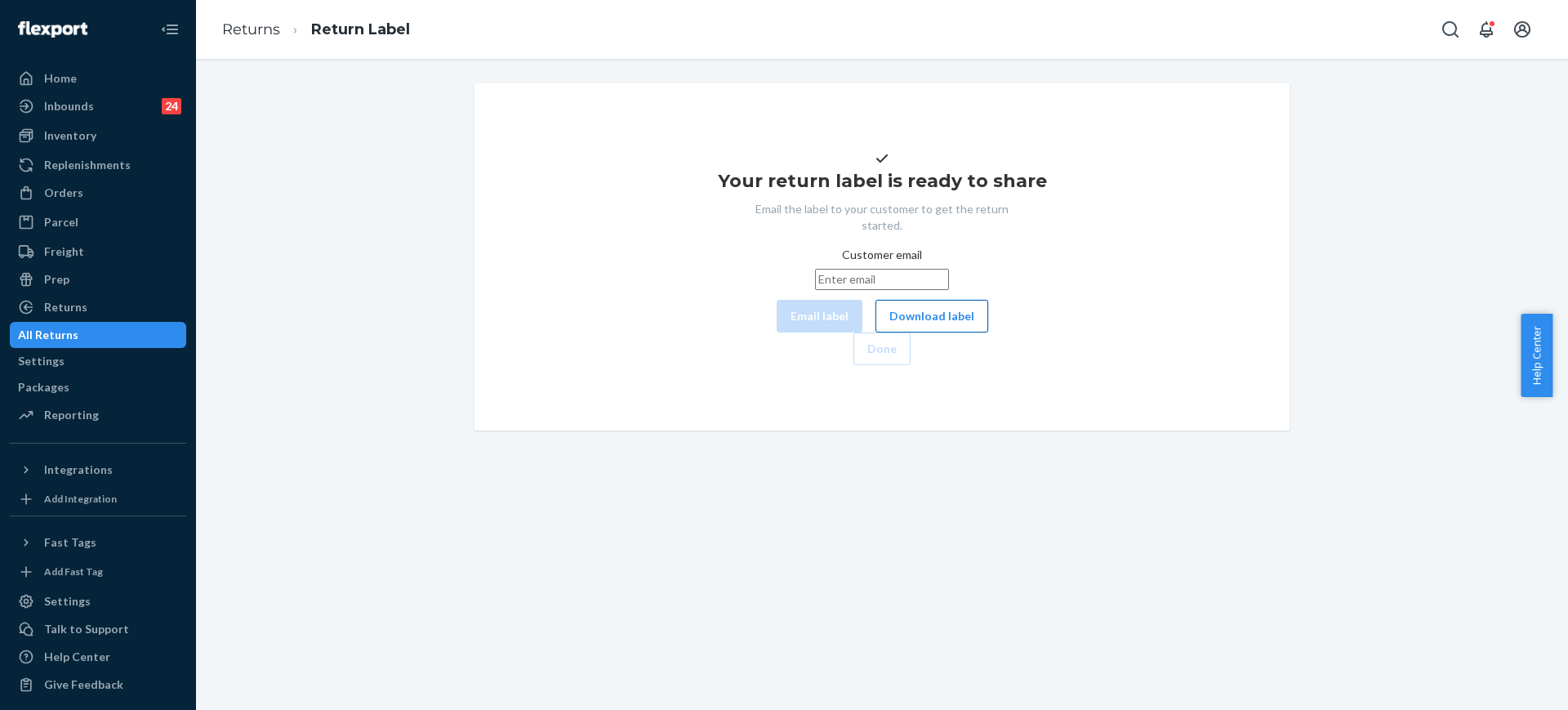
click at [876, 333] on button "Download label" at bounding box center [931, 316] width 112 height 33
